Goal: Transaction & Acquisition: Purchase product/service

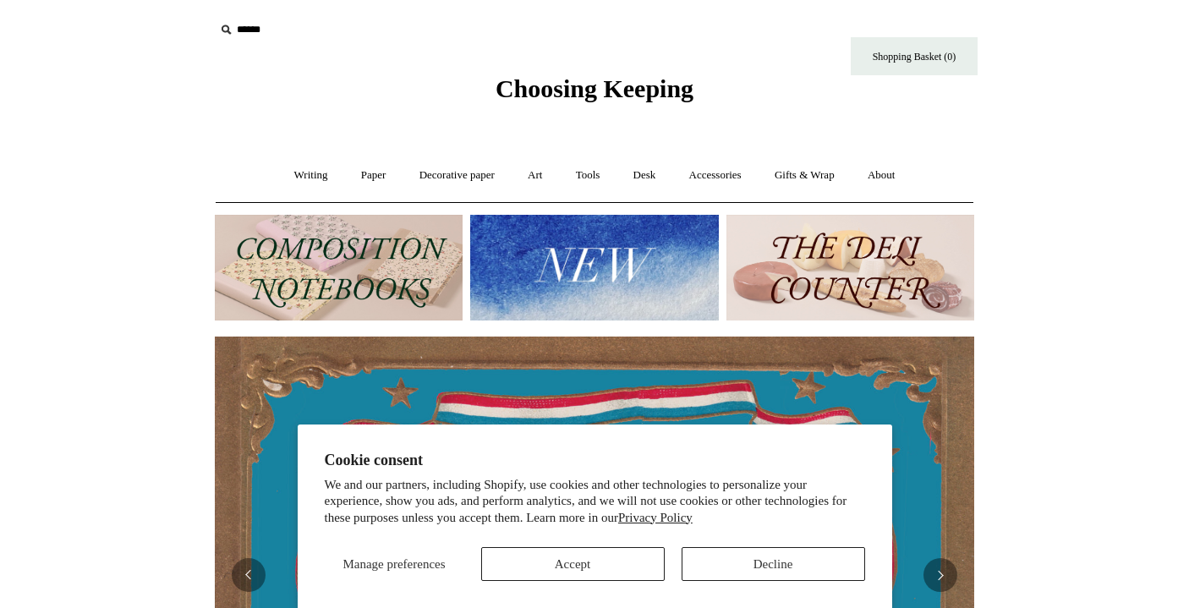
click at [599, 568] on button "Accept" at bounding box center [573, 564] width 184 height 34
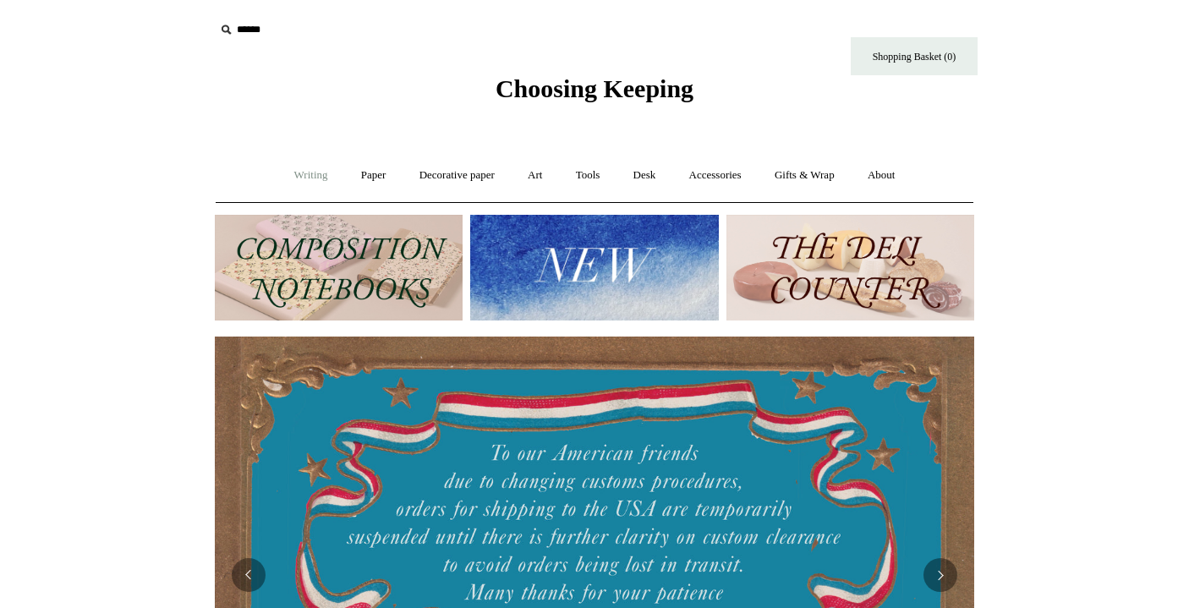
click at [286, 173] on link "Writing +" at bounding box center [311, 175] width 64 height 45
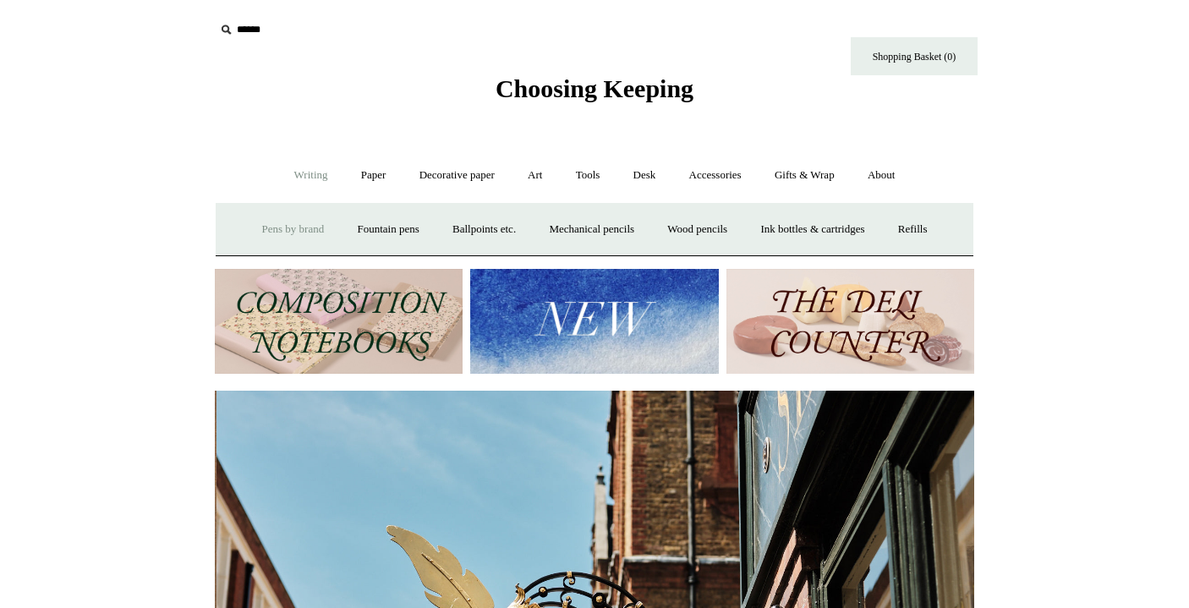
scroll to position [0, 760]
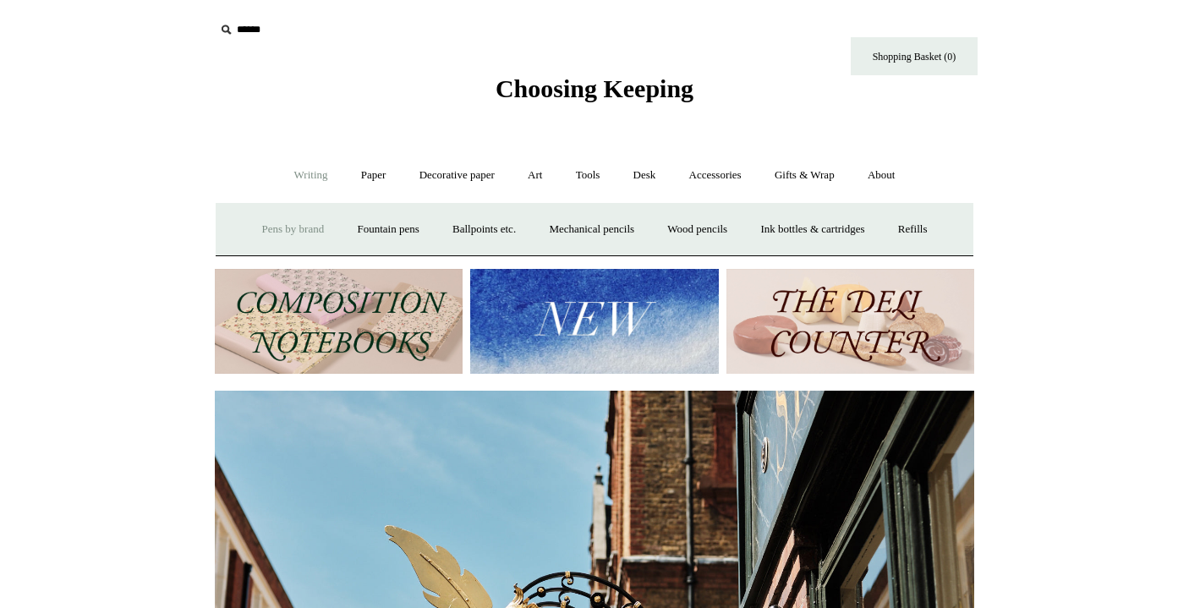
click at [285, 235] on link "Pens by brand +" at bounding box center [293, 229] width 93 height 45
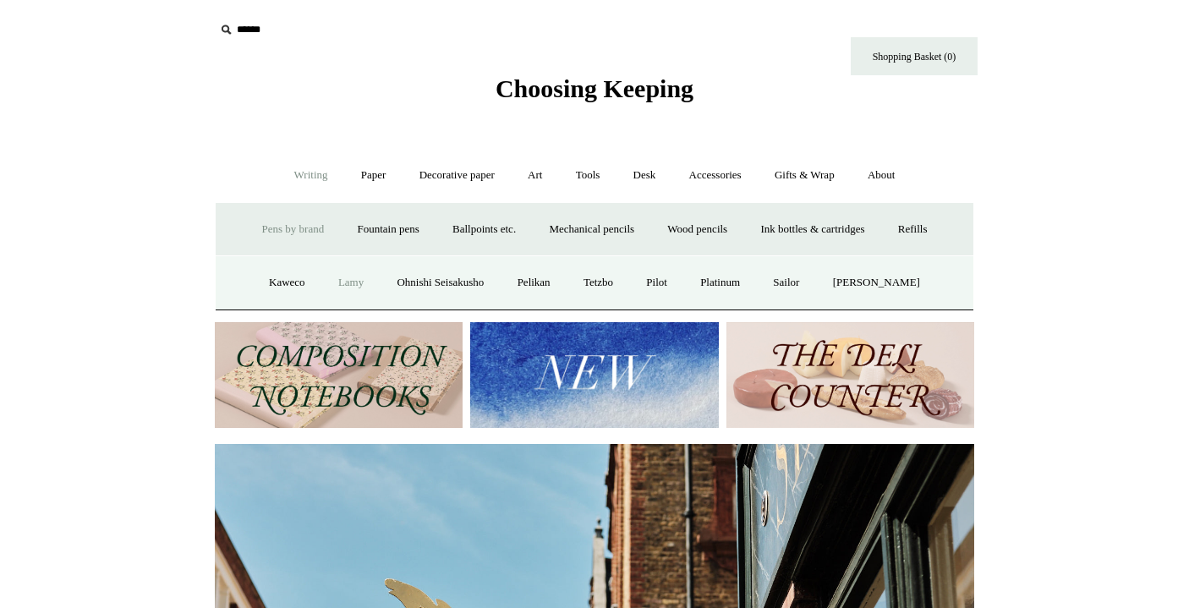
click at [323, 277] on link "Lamy" at bounding box center [351, 283] width 56 height 45
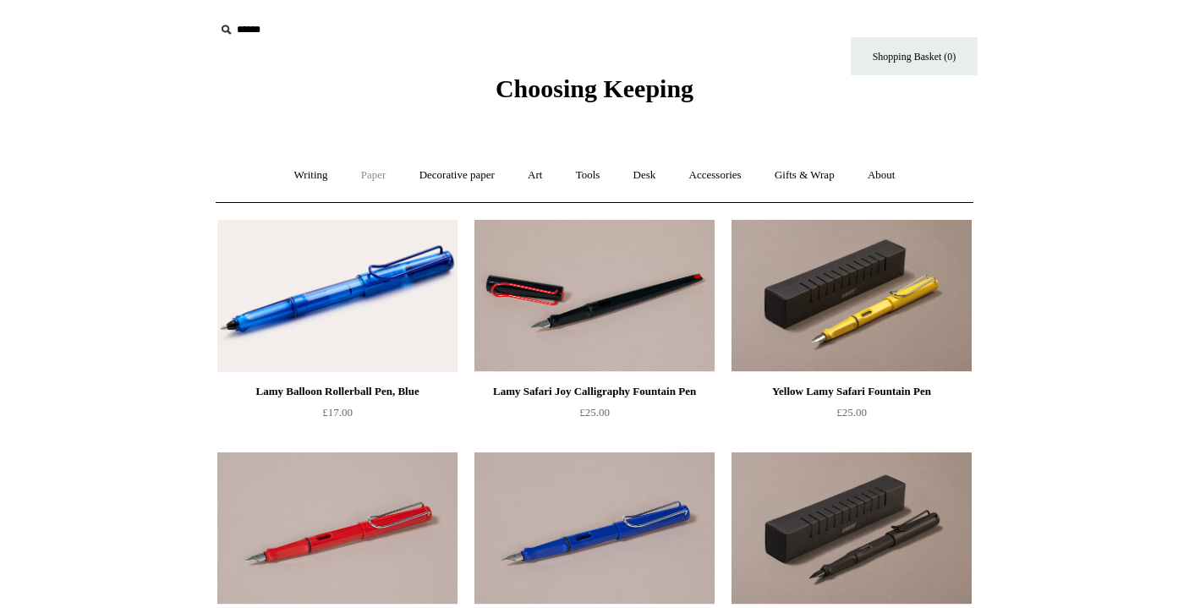
click at [373, 176] on link "Paper +" at bounding box center [374, 175] width 56 height 45
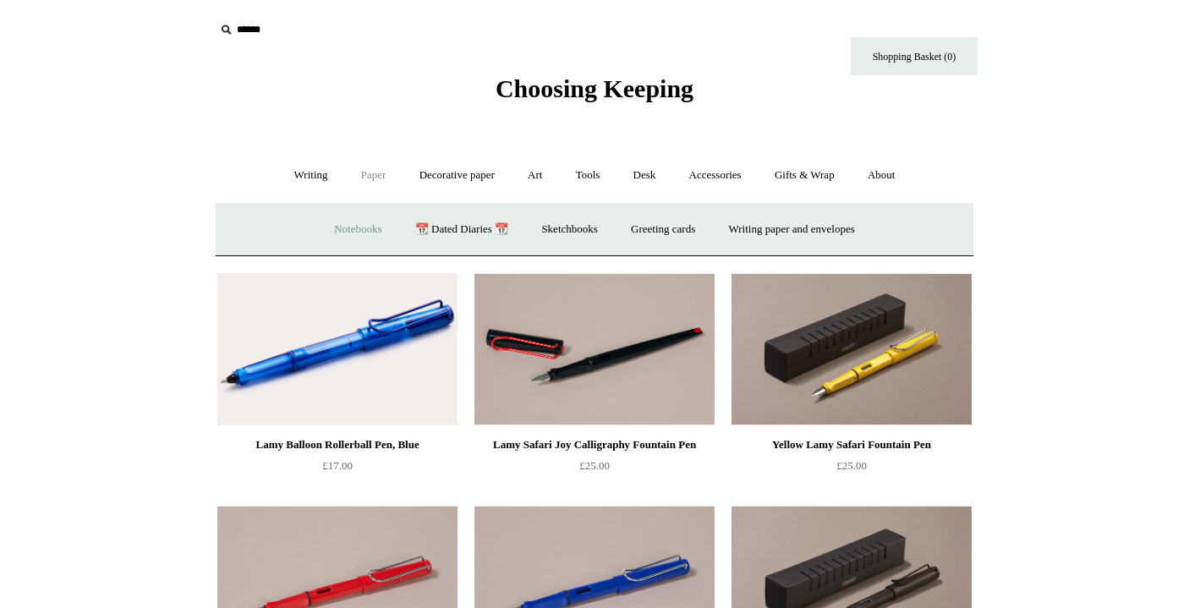
click at [343, 228] on link "Notebooks +" at bounding box center [358, 229] width 78 height 45
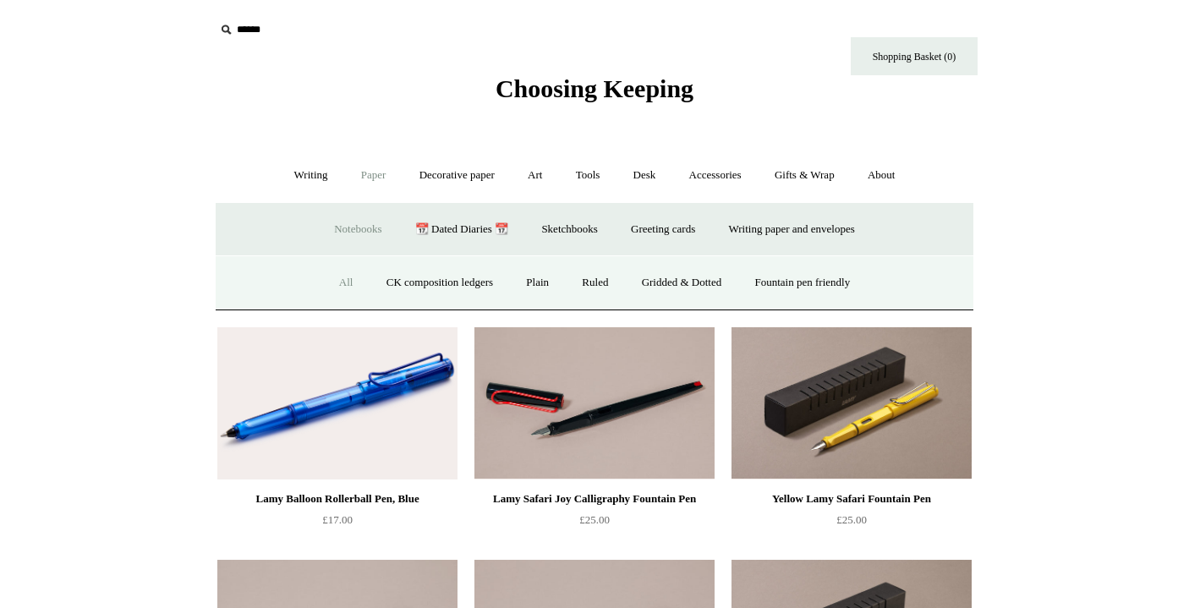
click at [331, 287] on link "All" at bounding box center [346, 283] width 45 height 45
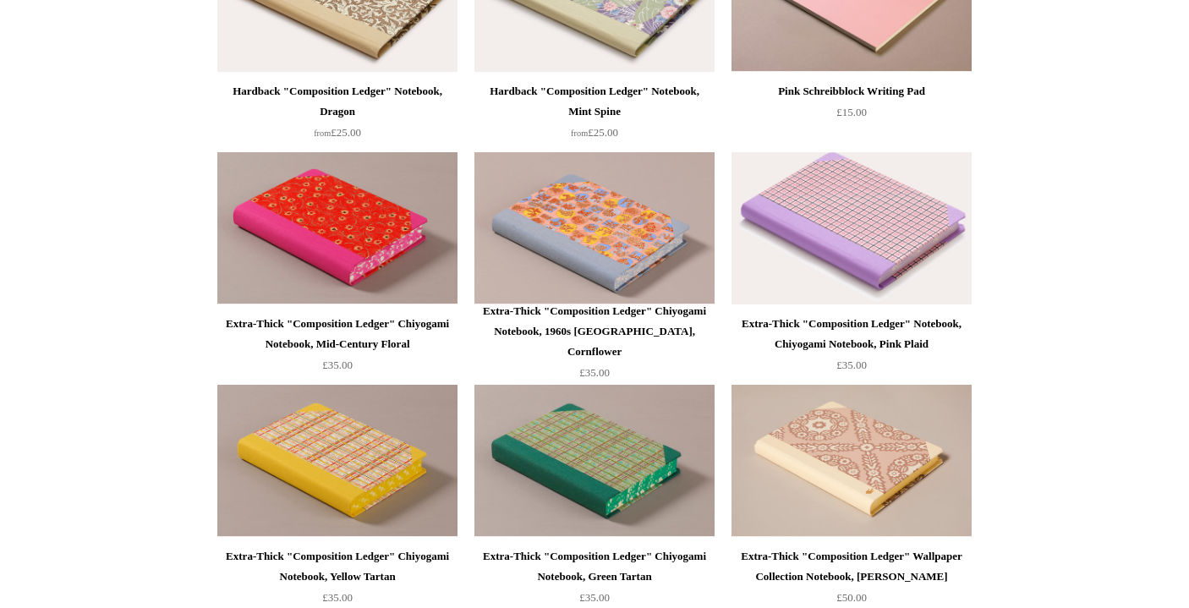
scroll to position [944, 0]
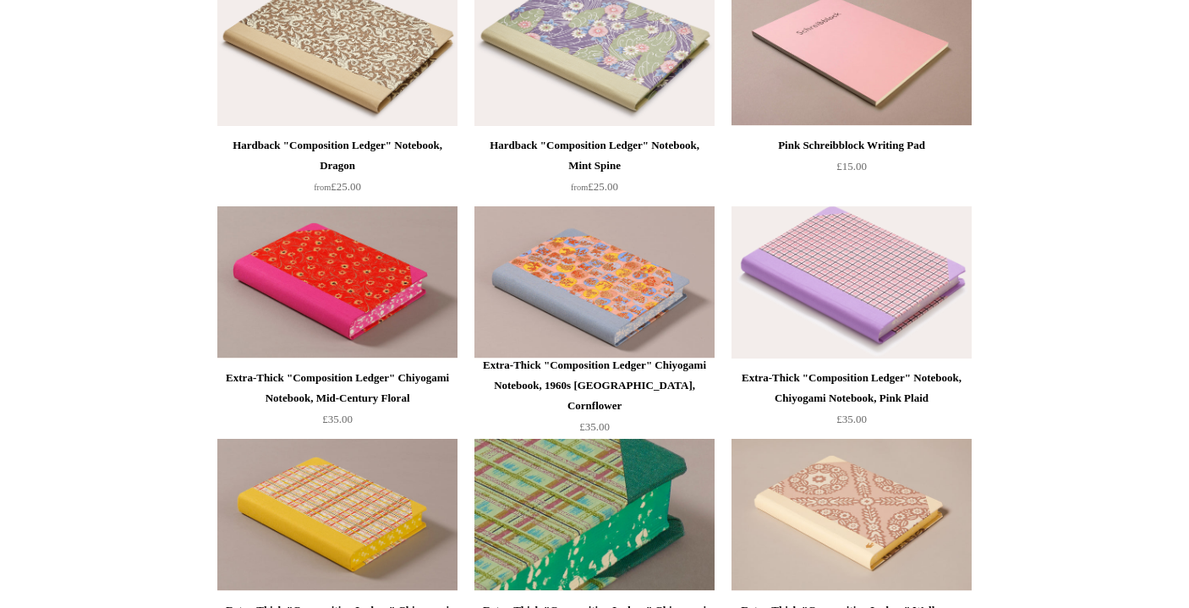
click at [591, 505] on img at bounding box center [595, 515] width 240 height 152
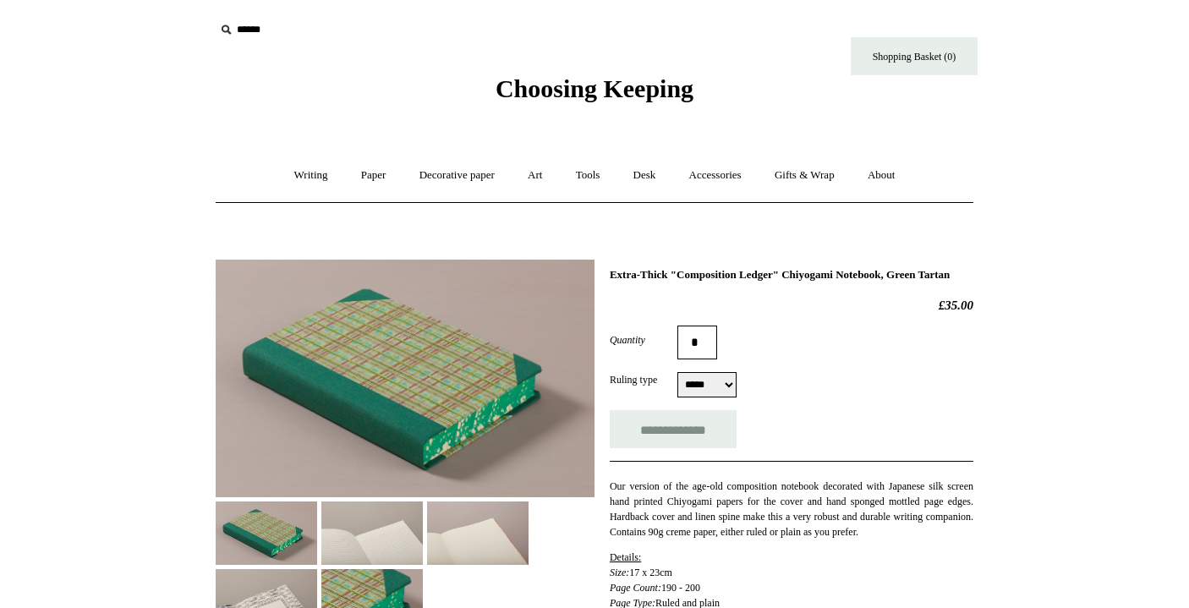
select select "*****"
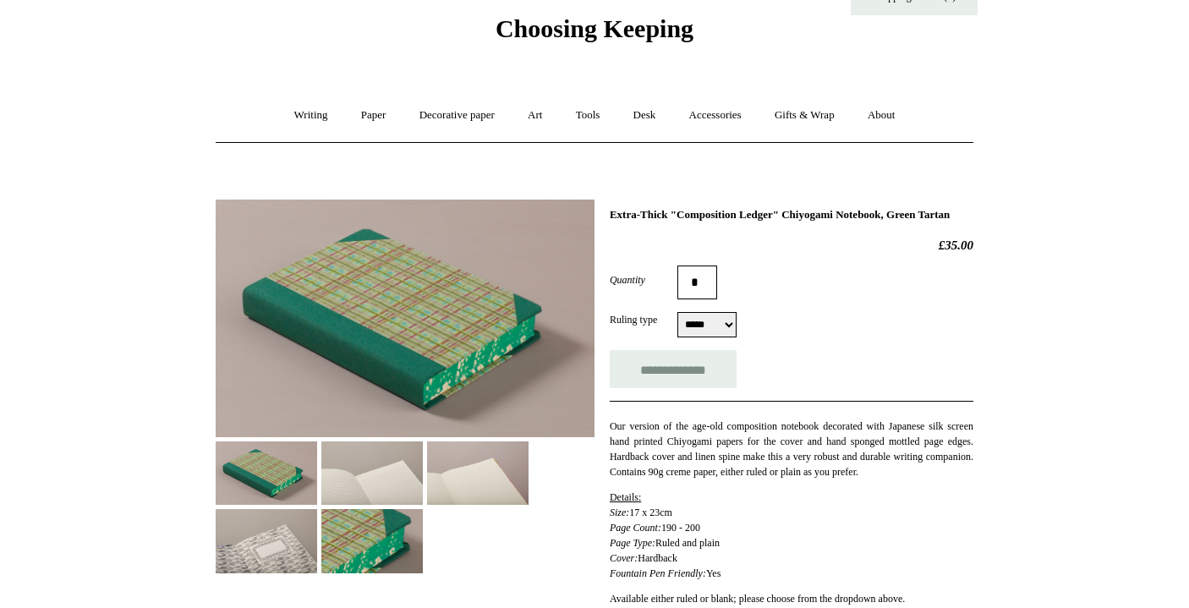
scroll to position [73, 0]
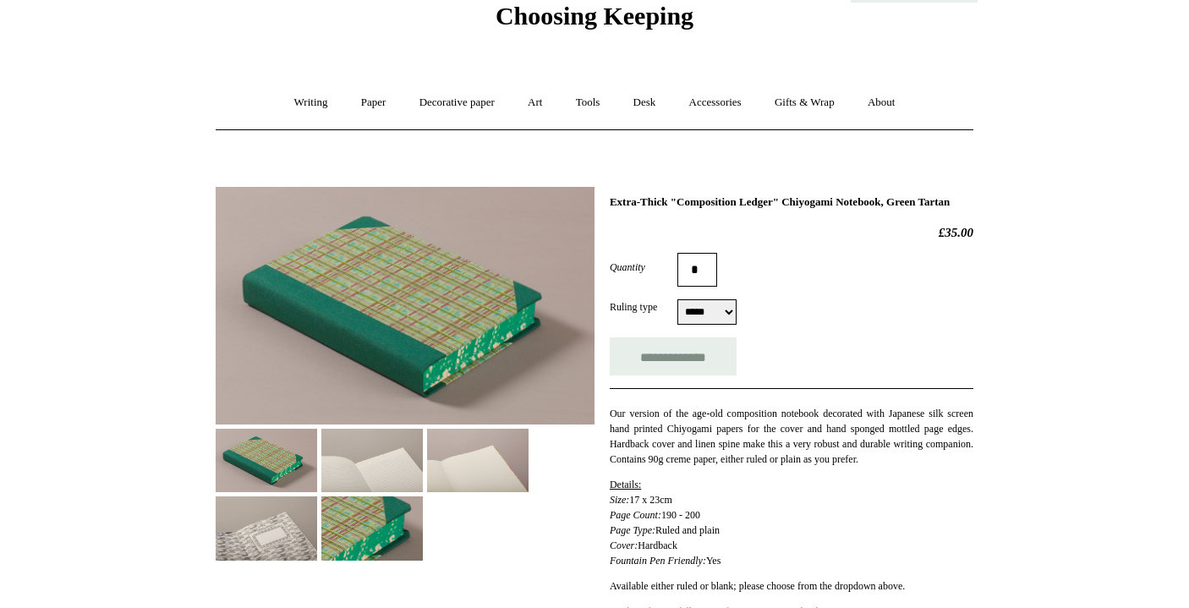
click at [360, 448] on img at bounding box center [372, 460] width 102 height 63
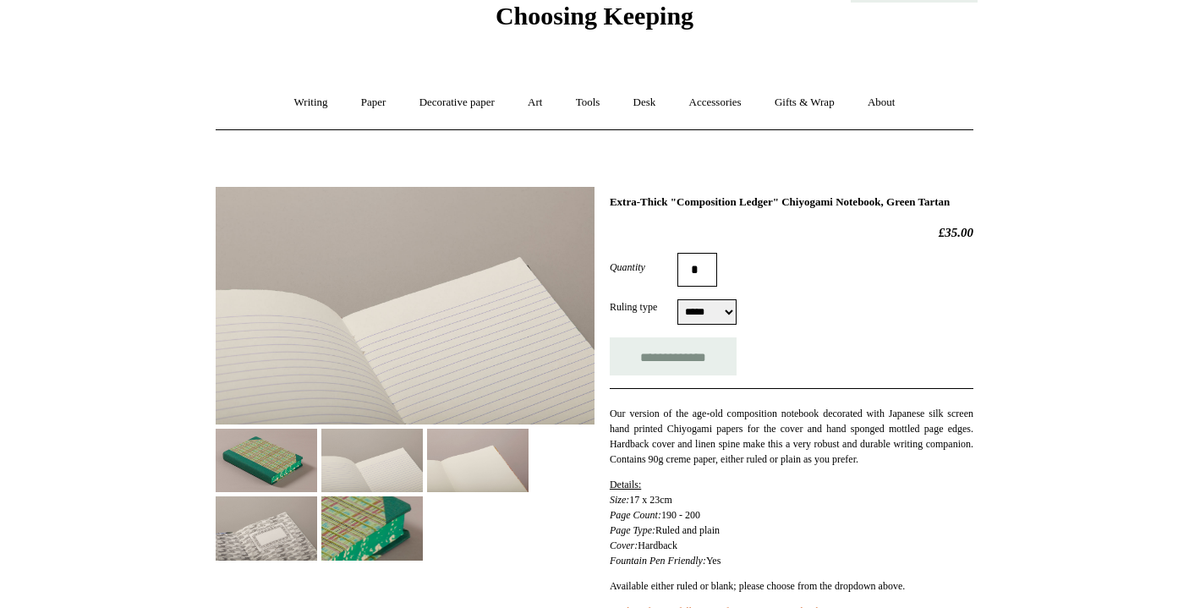
click at [451, 454] on img at bounding box center [478, 460] width 102 height 63
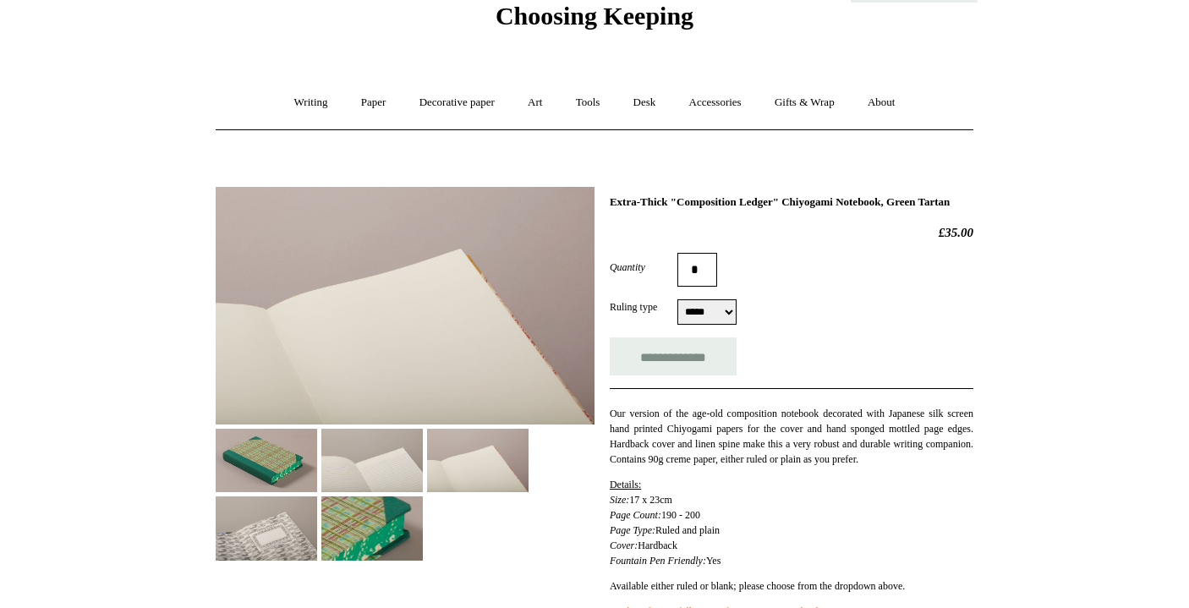
click at [336, 517] on img at bounding box center [372, 528] width 102 height 63
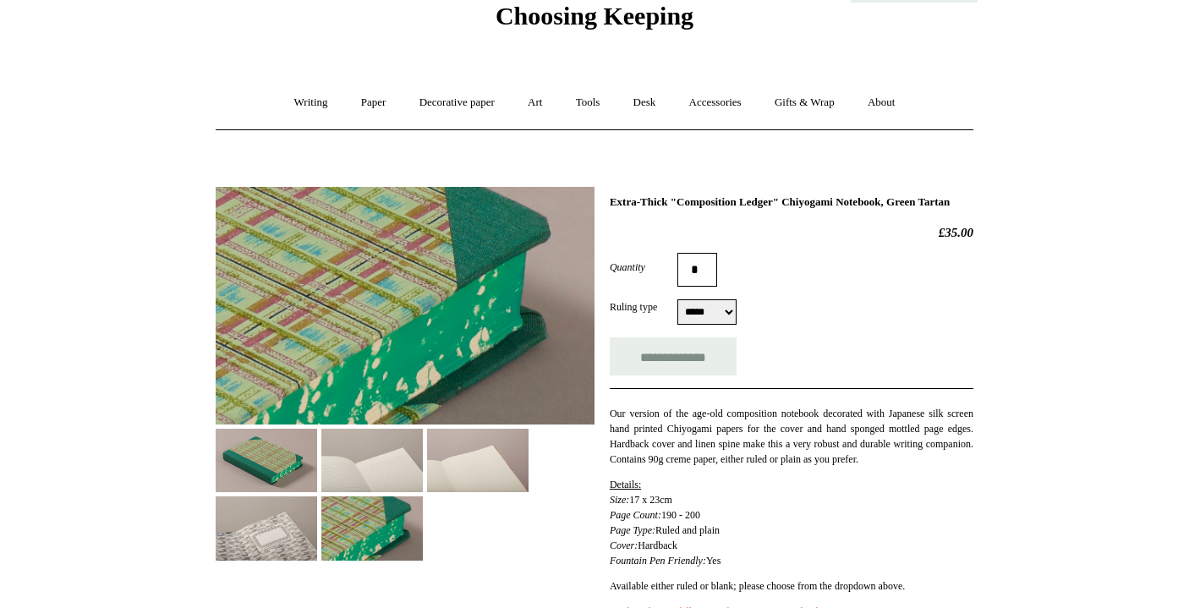
click at [239, 541] on img at bounding box center [267, 528] width 102 height 63
